Goal: Find specific page/section: Find specific page/section

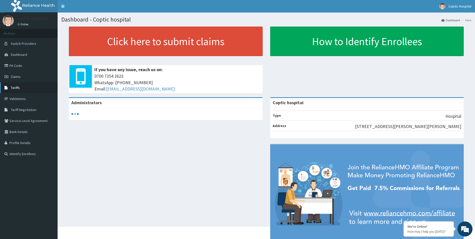
click at [22, 87] on link "Tariffs" at bounding box center [29, 87] width 58 height 11
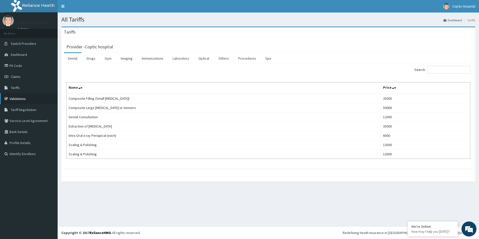
click at [32, 98] on link "Validations" at bounding box center [29, 98] width 58 height 11
